Goal: Browse casually: Explore the website without a specific task or goal

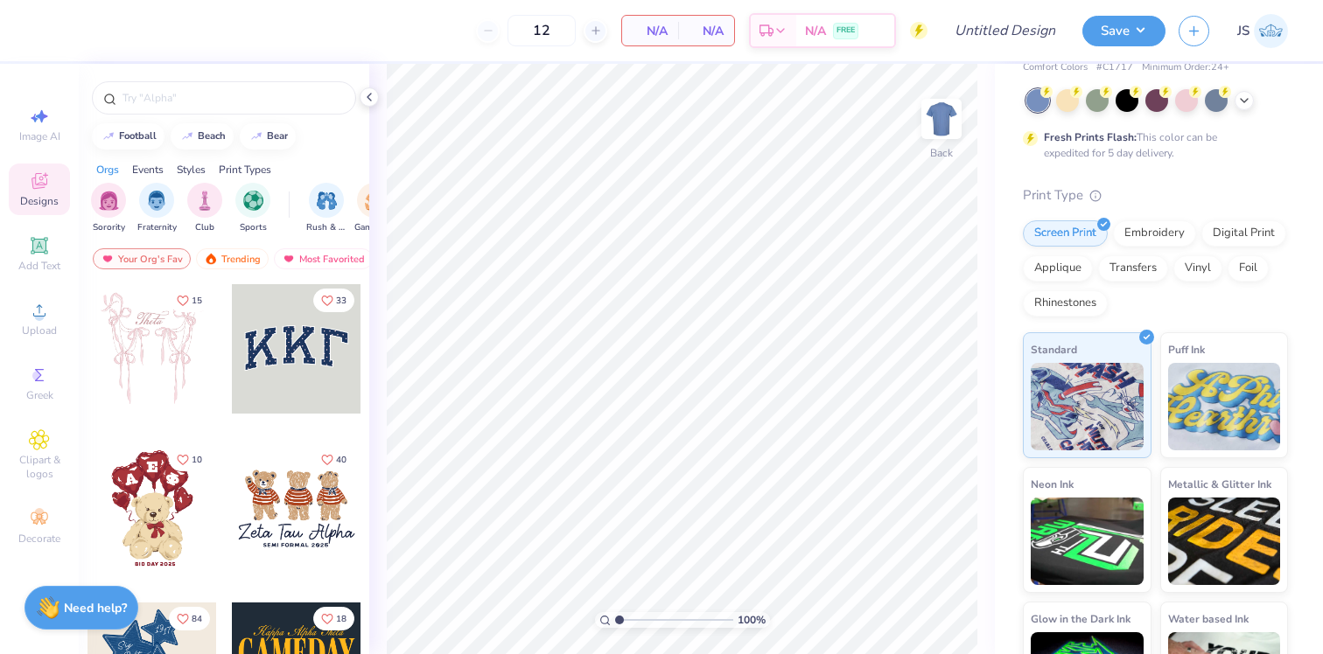
scroll to position [26, 0]
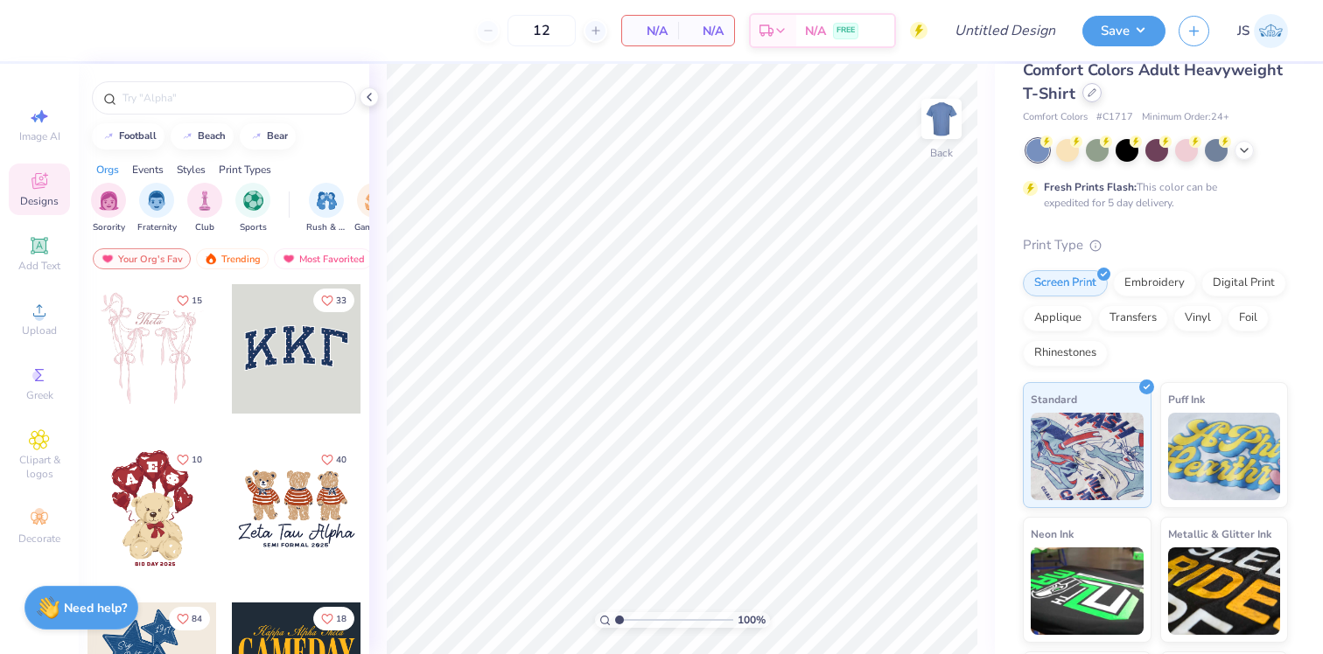
click at [1082, 89] on div at bounding box center [1091, 92] width 19 height 19
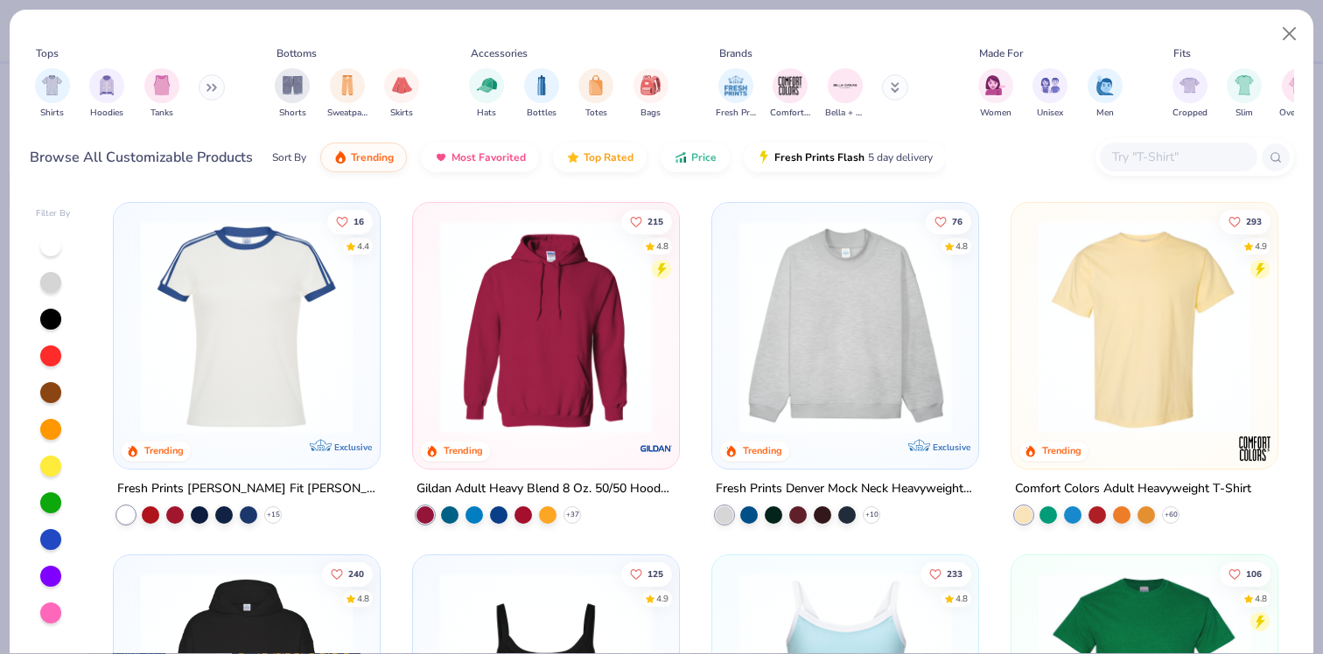
scroll to position [95, 0]
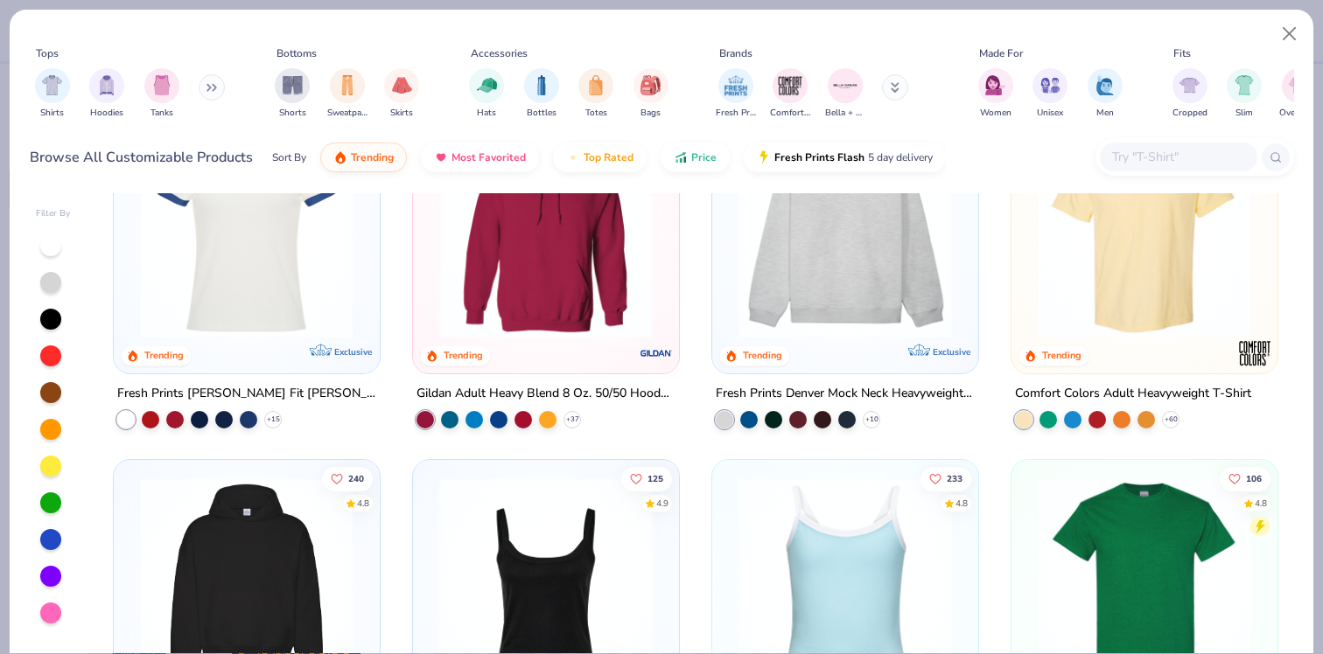
click at [1169, 260] on img at bounding box center [1144, 231] width 231 height 213
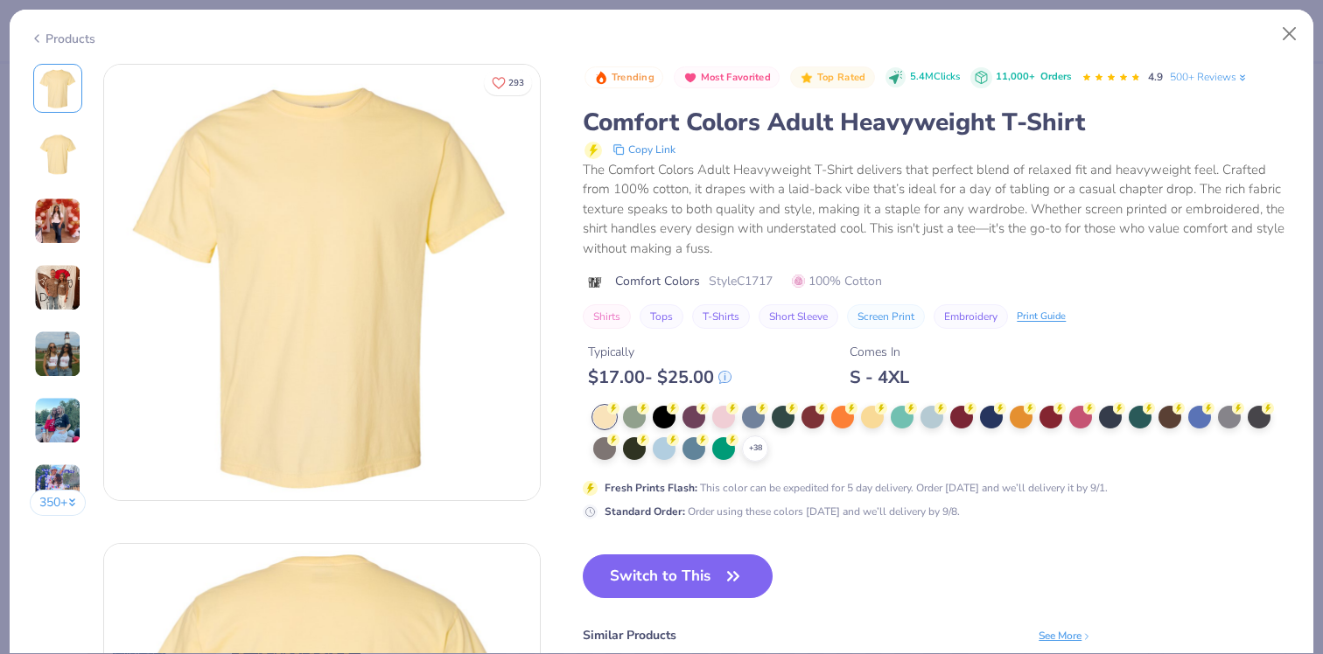
click at [795, 206] on div "The Comfort Colors Adult Heavyweight T-Shirt delivers that perfect blend of rel…" at bounding box center [938, 209] width 710 height 99
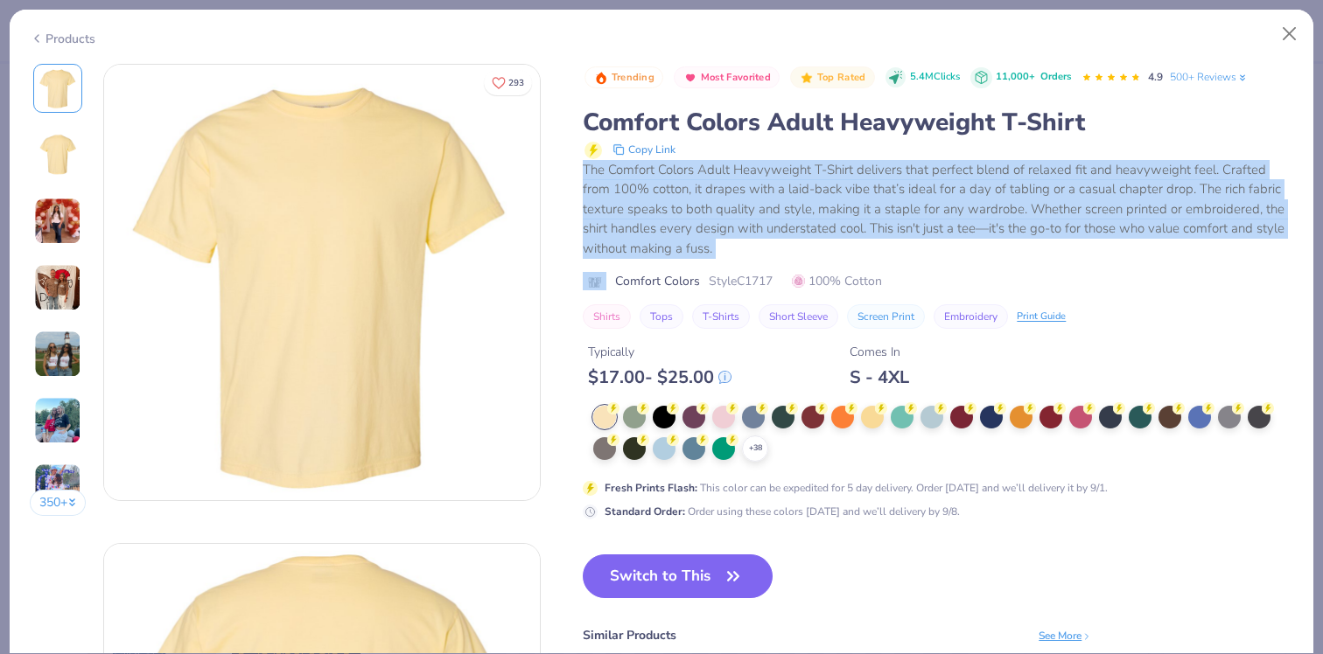
click at [795, 206] on div "The Comfort Colors Adult Heavyweight T-Shirt delivers that perfect blend of rel…" at bounding box center [938, 209] width 710 height 99
copy div "The Comfort Colors Adult Heavyweight T-Shirt delivers that perfect blend of rel…"
click at [1292, 32] on button "Close" at bounding box center [1289, 33] width 33 height 33
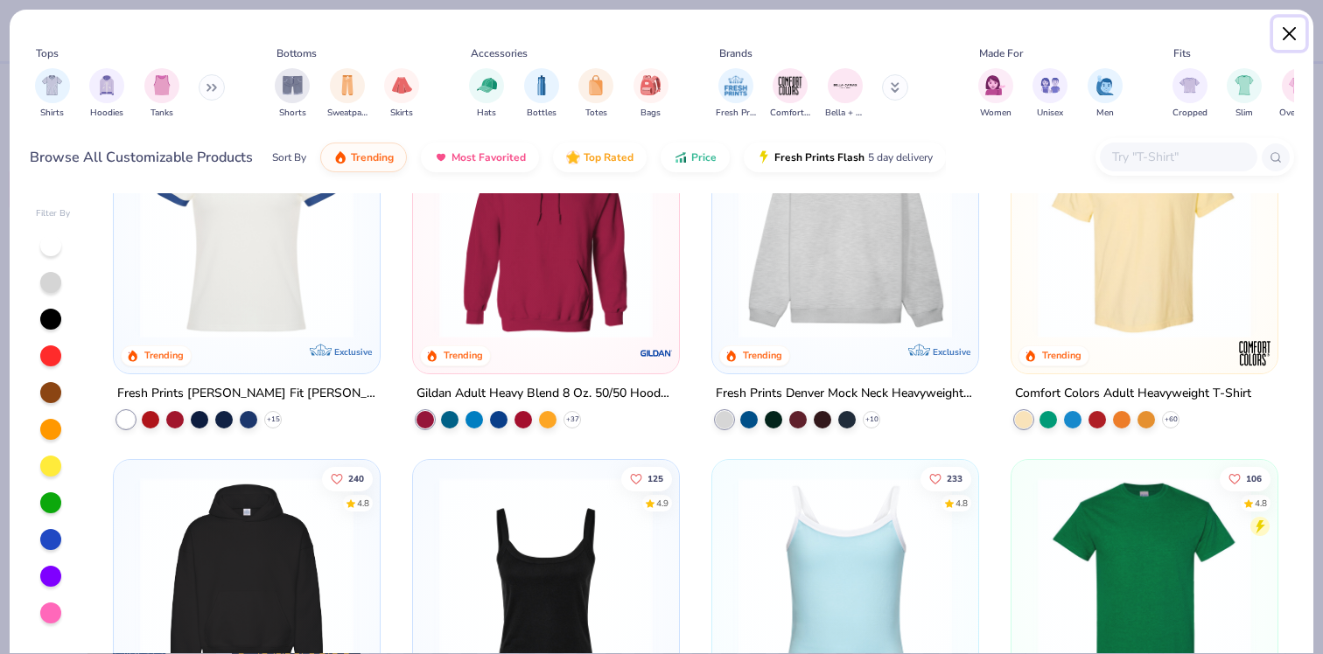
click at [1298, 28] on button "Close" at bounding box center [1289, 33] width 33 height 33
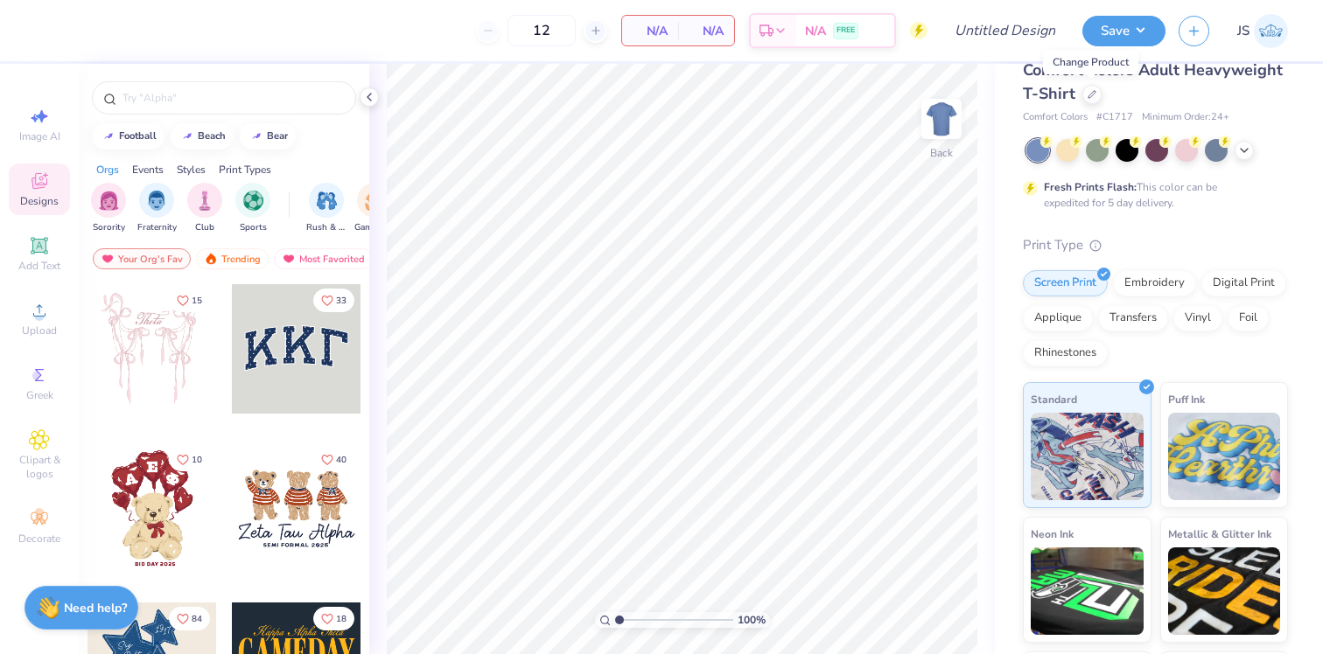
click at [1264, 40] on img at bounding box center [1271, 31] width 34 height 34
